Goal: Task Accomplishment & Management: Manage account settings

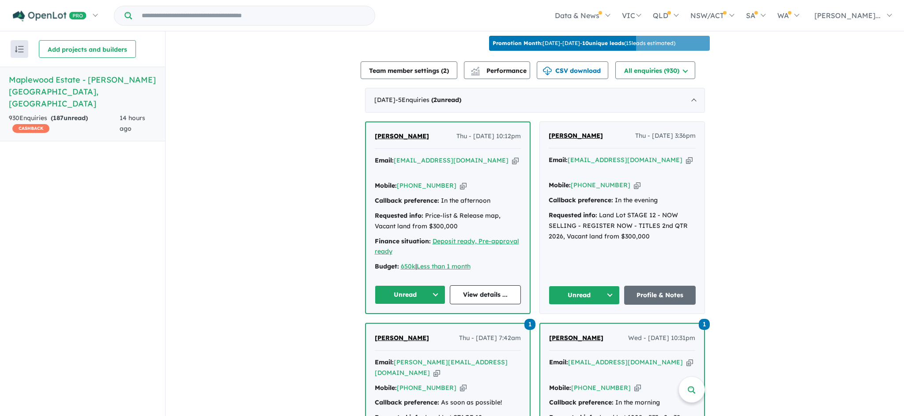
scroll to position [330, 0]
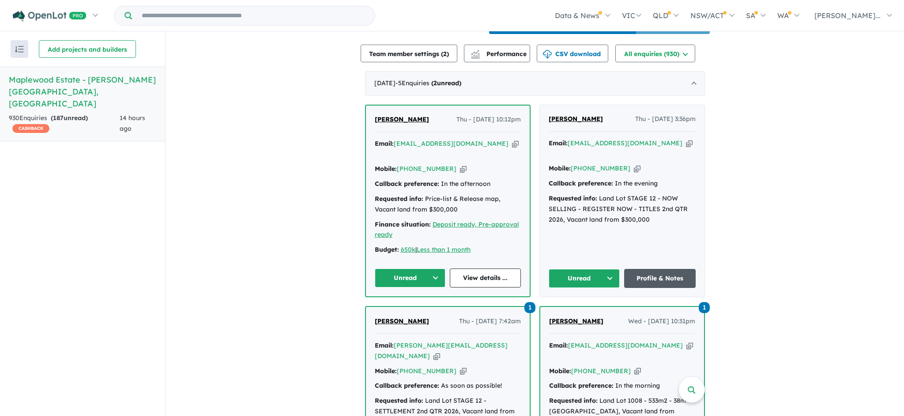
drag, startPoint x: 0, startPoint y: 0, endPoint x: 653, endPoint y: 268, distance: 706.5
click at [653, 269] on link "Profile & Notes" at bounding box center [660, 278] width 72 height 19
click at [686, 147] on icon "button" at bounding box center [689, 143] width 7 height 9
click at [606, 269] on button "Unread" at bounding box center [585, 278] width 72 height 19
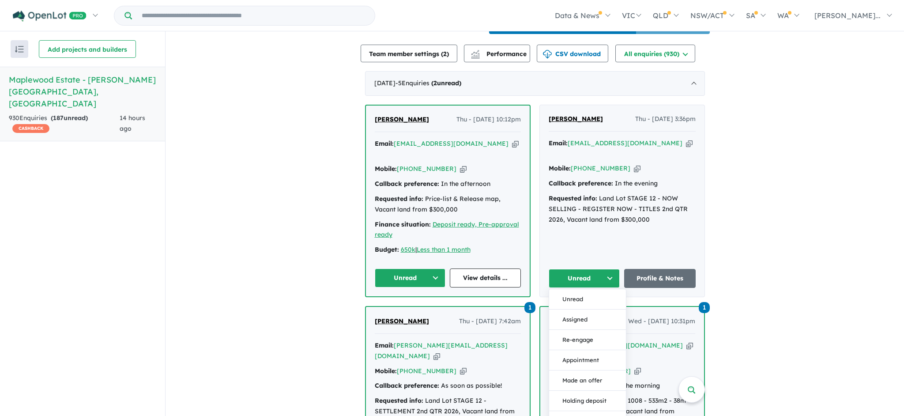
click at [613, 269] on button "Unread" at bounding box center [585, 278] width 72 height 19
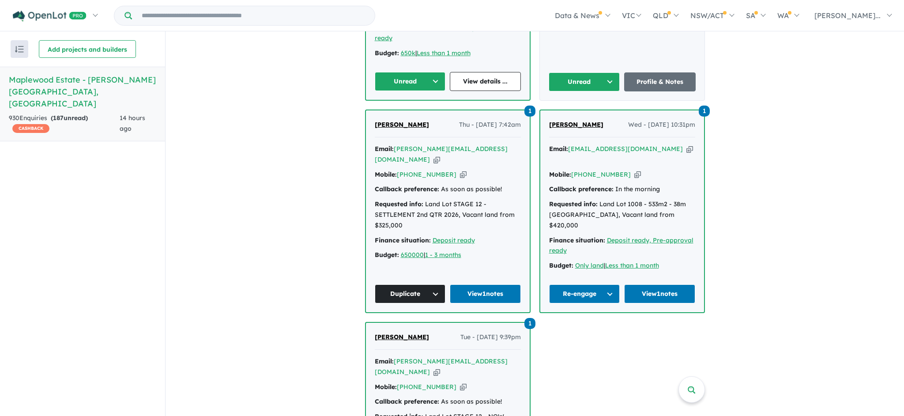
scroll to position [401, 0]
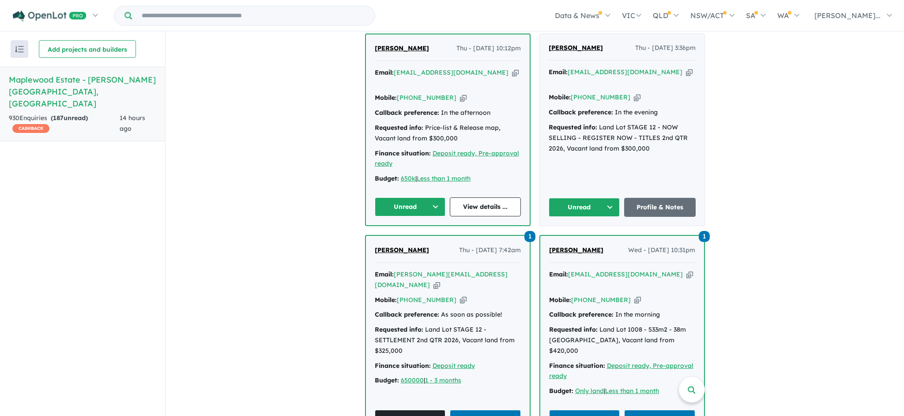
click at [604, 198] on button "Unread" at bounding box center [585, 207] width 72 height 19
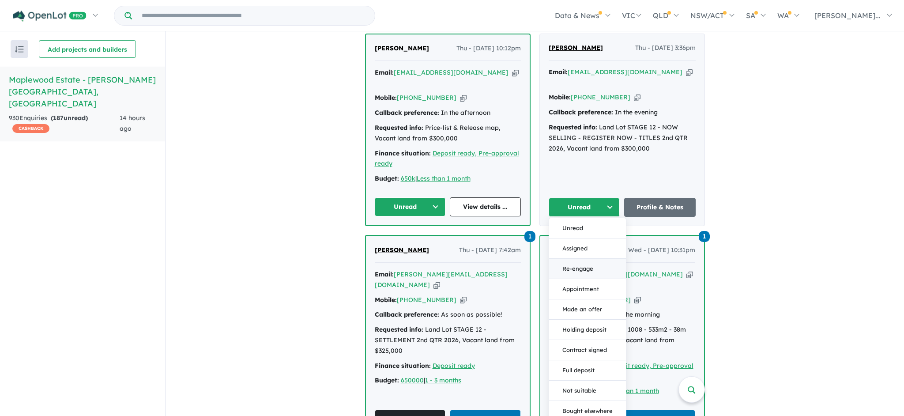
click at [596, 259] on button "Re-engage" at bounding box center [587, 269] width 77 height 20
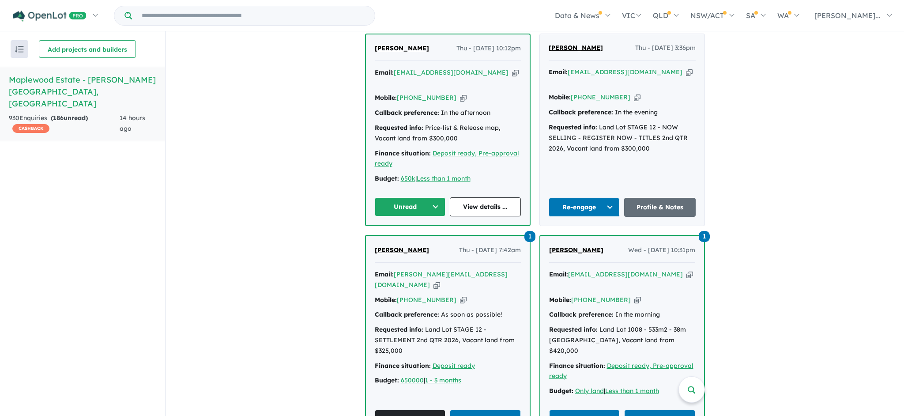
click at [432, 197] on button "Unread" at bounding box center [410, 206] width 71 height 19
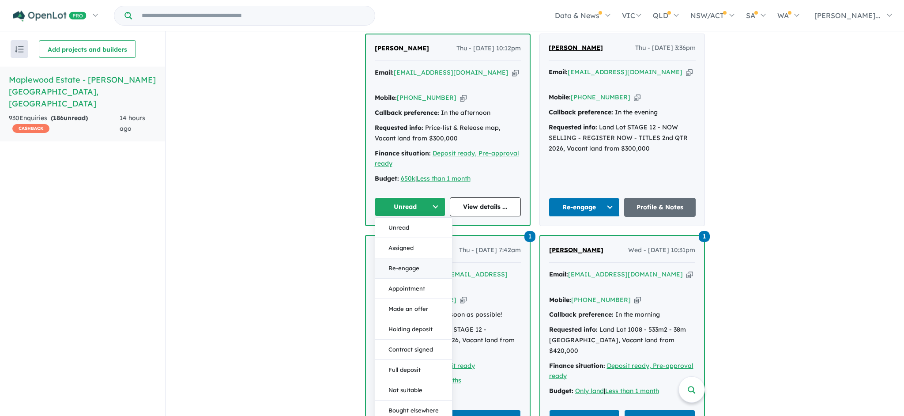
click at [422, 258] on button "Re-engage" at bounding box center [413, 268] width 77 height 20
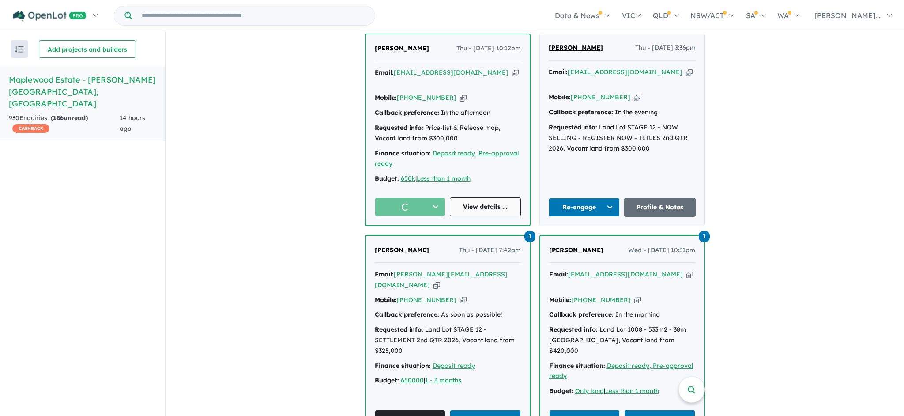
click at [488, 197] on link "View details ..." at bounding box center [485, 206] width 71 height 19
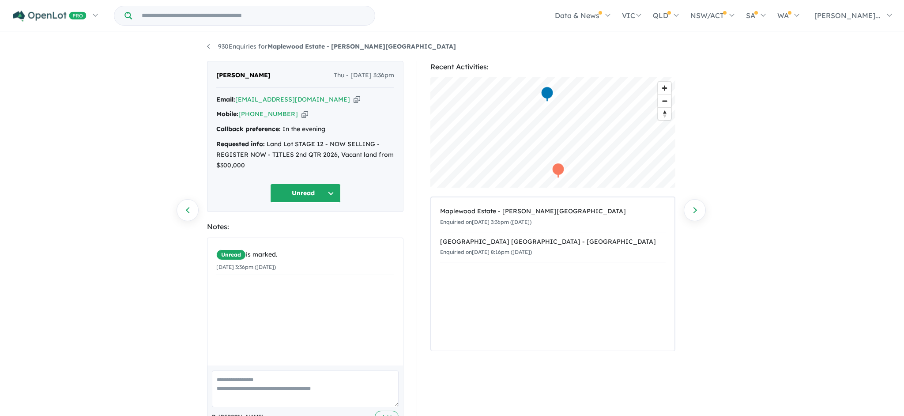
click at [281, 383] on textarea at bounding box center [305, 388] width 187 height 37
click at [283, 372] on textarea "**********" at bounding box center [305, 388] width 187 height 37
click at [291, 376] on textarea "**********" at bounding box center [305, 388] width 187 height 37
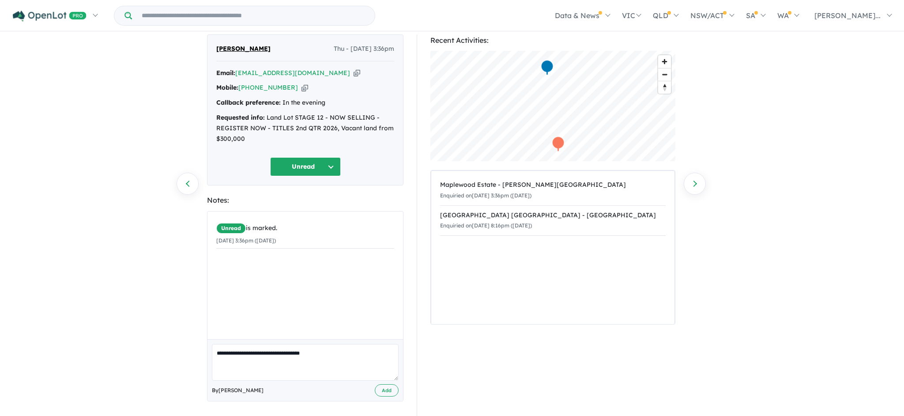
type textarea "**********"
click at [388, 384] on button "Add" at bounding box center [387, 390] width 24 height 13
click at [354, 72] on icon "button" at bounding box center [357, 72] width 7 height 9
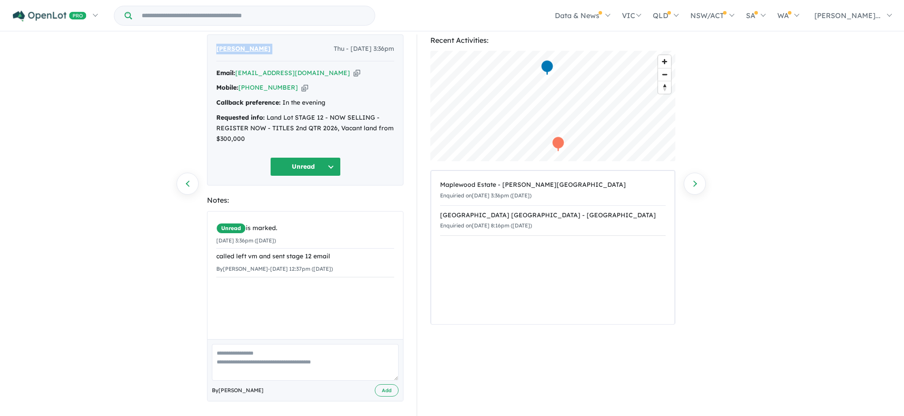
drag, startPoint x: 0, startPoint y: 0, endPoint x: 217, endPoint y: 46, distance: 222.0
click at [217, 46] on div "Shah Z Thu - 04/09/2025, 3:36pm" at bounding box center [305, 53] width 178 height 18
drag, startPoint x: 217, startPoint y: 46, endPoint x: 296, endPoint y: 87, distance: 89.1
click at [302, 87] on icon "button" at bounding box center [305, 87] width 7 height 9
copy span "Shah Z"
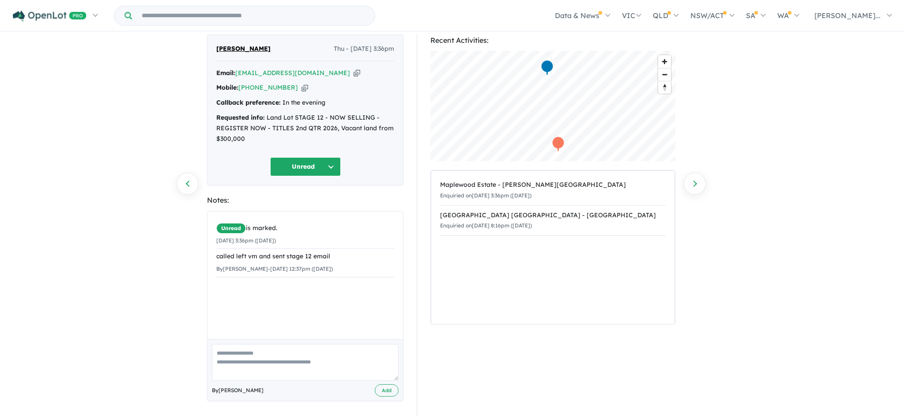
click at [285, 74] on a%20Maplewood%20Estate%20-%20Melton%20South"] "zafriakash@gmail.com" at bounding box center [292, 73] width 115 height 8
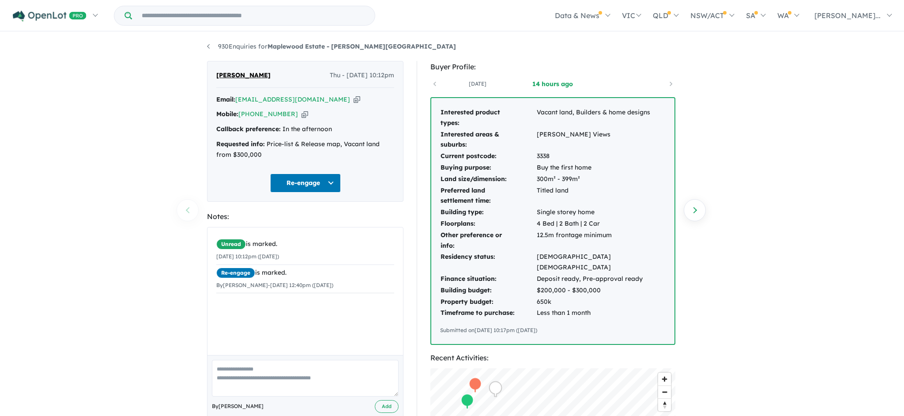
click at [300, 371] on textarea at bounding box center [305, 378] width 187 height 37
type textarea "**********"
click at [381, 400] on button "Add" at bounding box center [387, 406] width 24 height 13
click at [354, 98] on icon "button" at bounding box center [357, 99] width 7 height 9
click at [354, 97] on icon "button" at bounding box center [357, 99] width 7 height 9
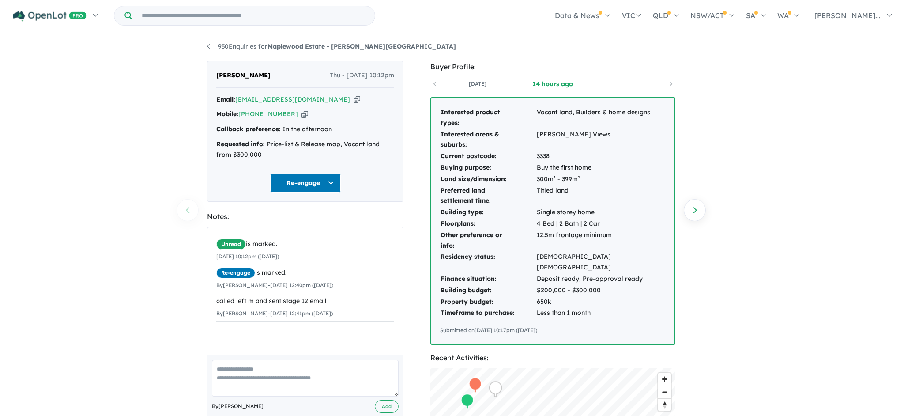
drag, startPoint x: 0, startPoint y: 0, endPoint x: 294, endPoint y: 113, distance: 314.5
click at [302, 113] on icon "button" at bounding box center [305, 114] width 7 height 9
drag, startPoint x: 294, startPoint y: 113, endPoint x: 217, endPoint y: 76, distance: 84.5
click at [217, 76] on div "[PERSON_NAME] Thu - [DATE] 10:12pm" at bounding box center [305, 79] width 178 height 18
copy span "[PERSON_NAME]"
